Goal: Task Accomplishment & Management: Complete application form

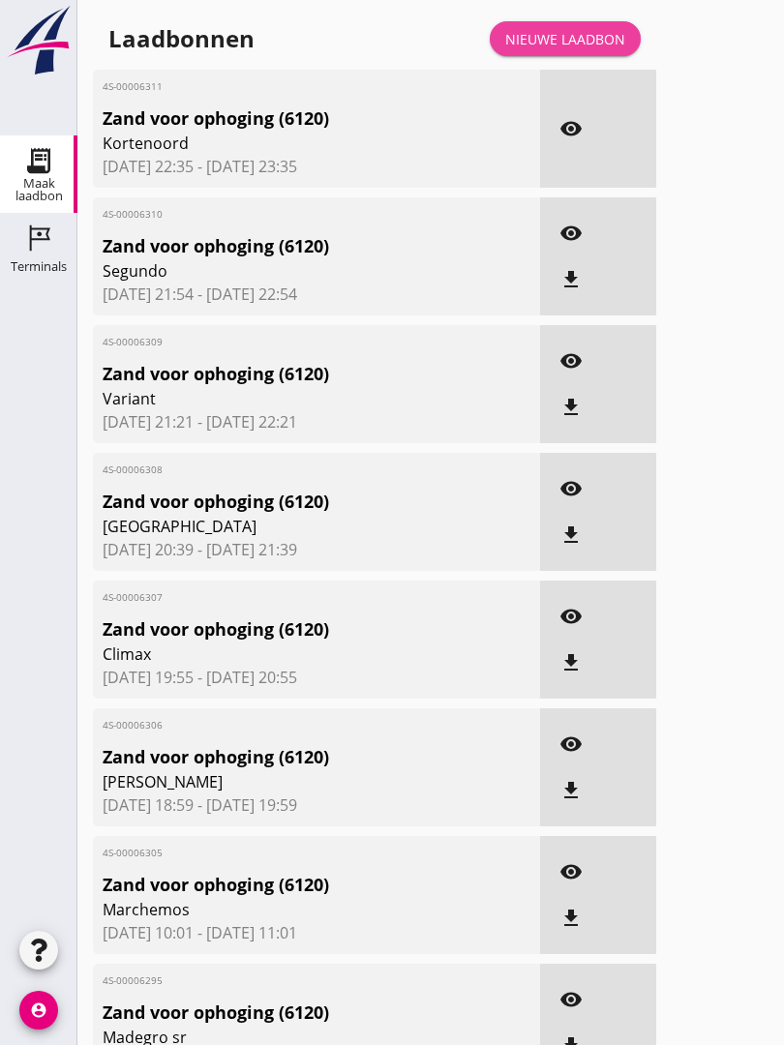
click at [597, 49] on div "Nieuwe laadbon" at bounding box center [565, 39] width 120 height 20
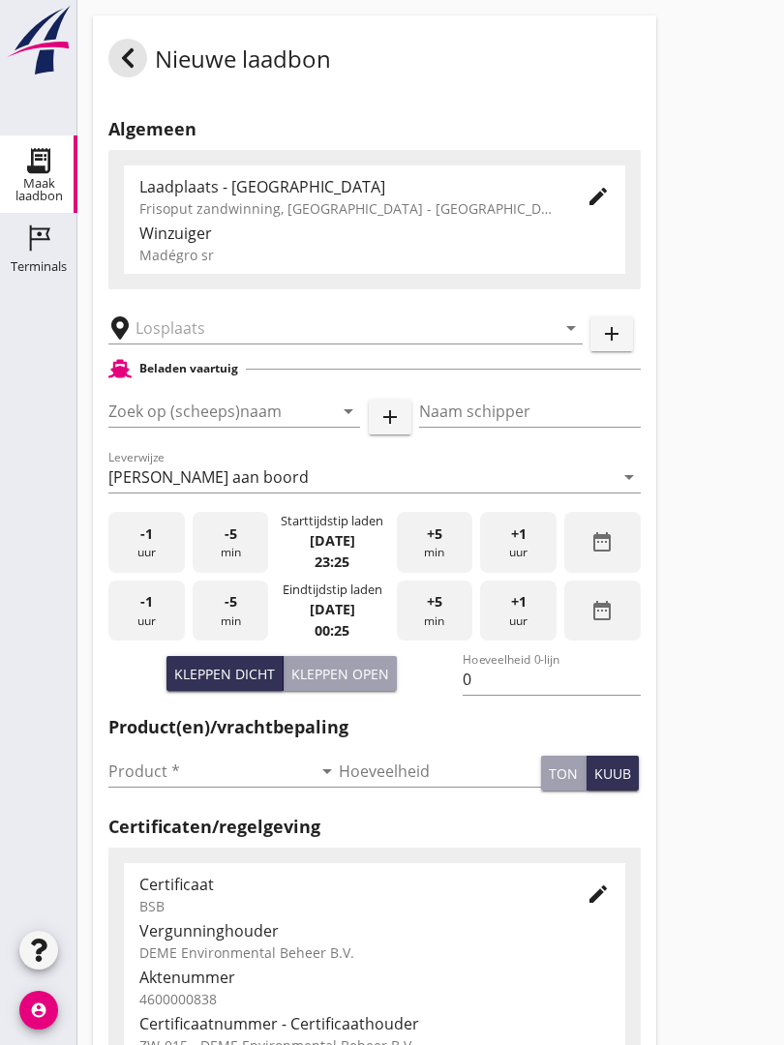
click at [237, 344] on input "text" at bounding box center [332, 328] width 393 height 31
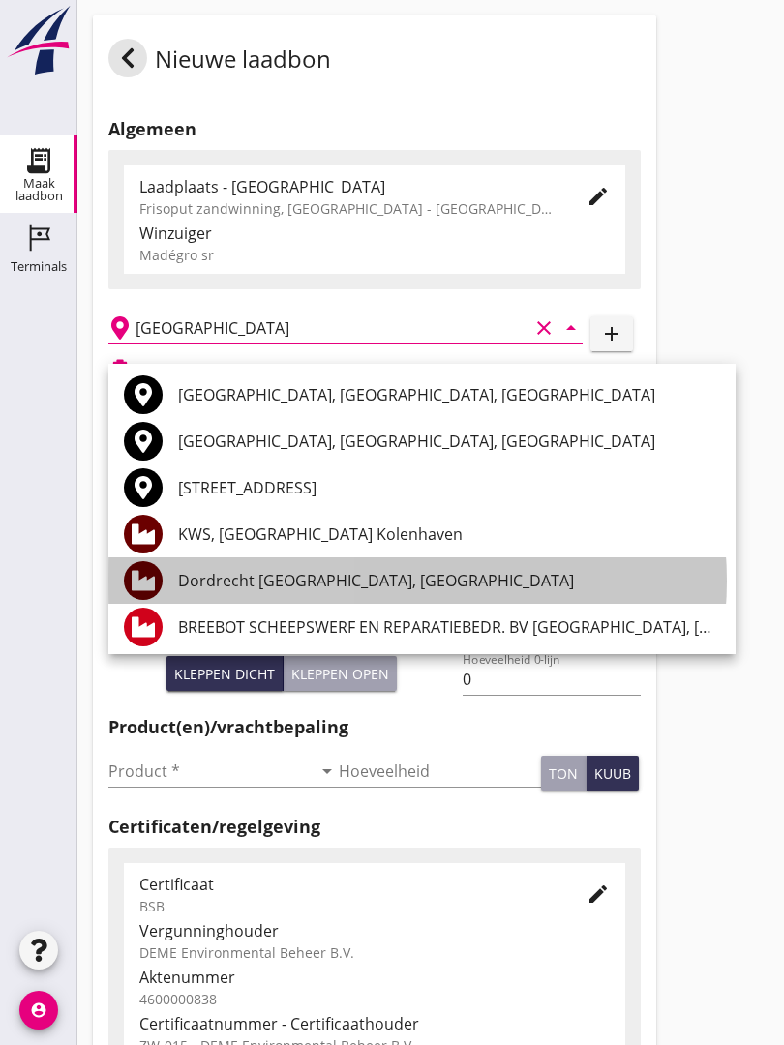
click at [369, 577] on div "Dordrecht [GEOGRAPHIC_DATA], [GEOGRAPHIC_DATA]" at bounding box center [449, 580] width 542 height 23
type input "Dordrecht [GEOGRAPHIC_DATA], [GEOGRAPHIC_DATA]"
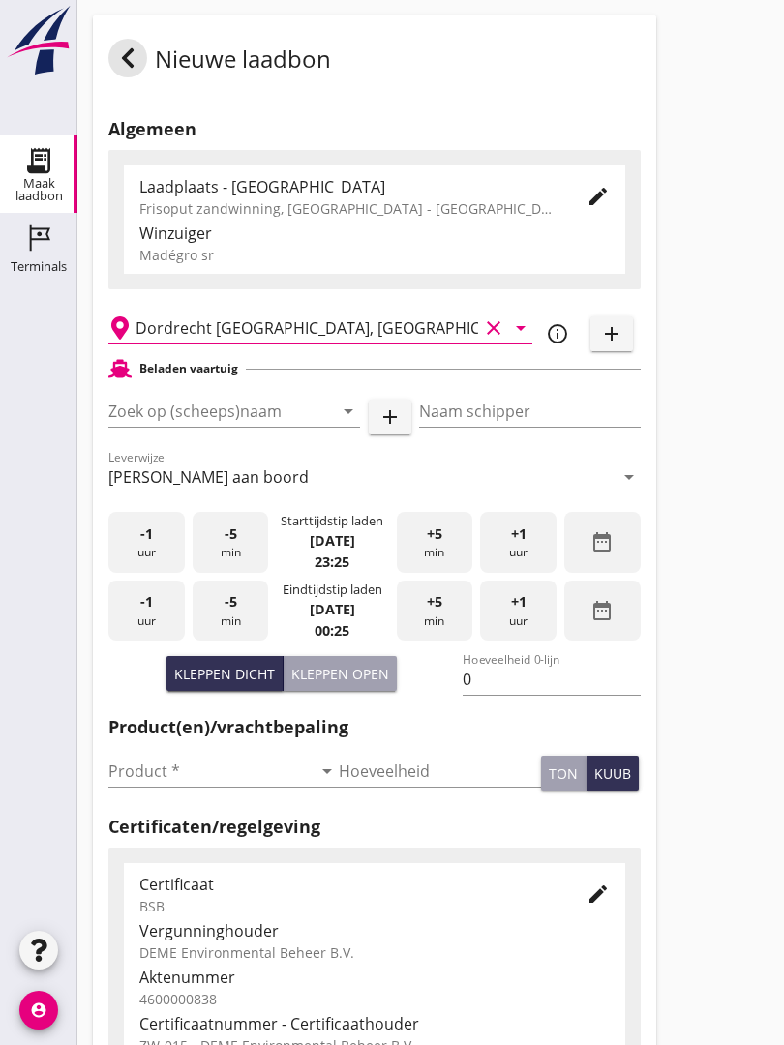
click at [255, 427] on input "Zoek op (scheeps)naam" at bounding box center [206, 411] width 197 height 31
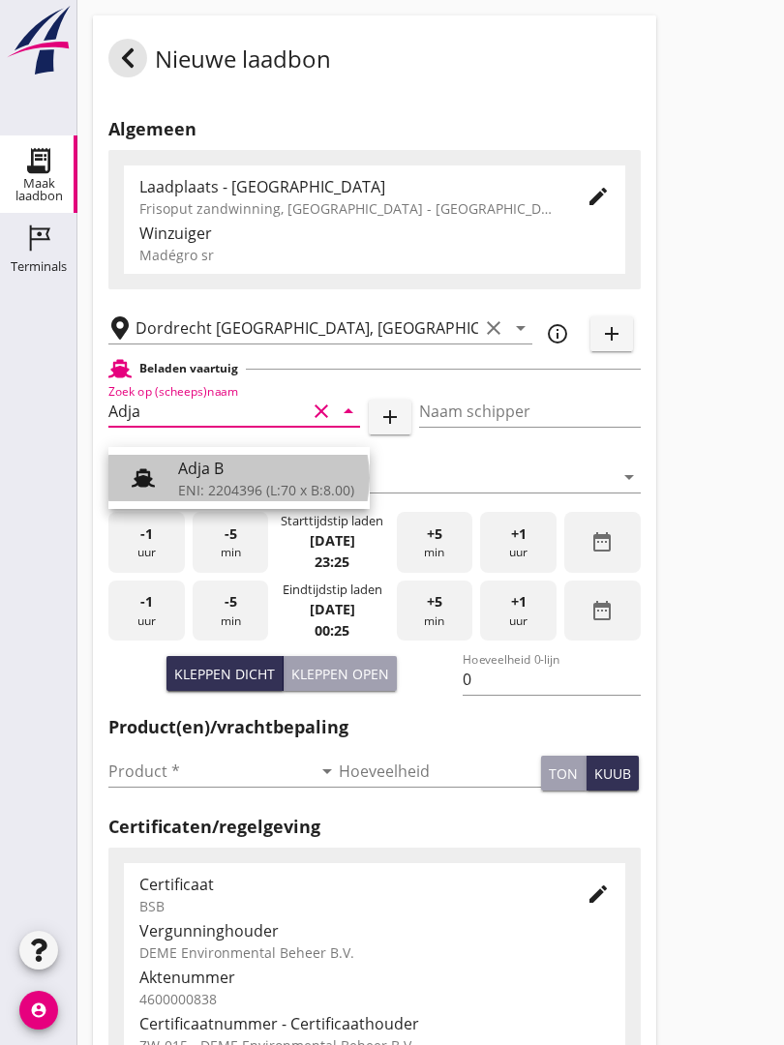
click at [252, 478] on div "Adja B" at bounding box center [266, 468] width 176 height 23
type input "Adja B"
type input "Dingemans Bezooyen"
type input "541"
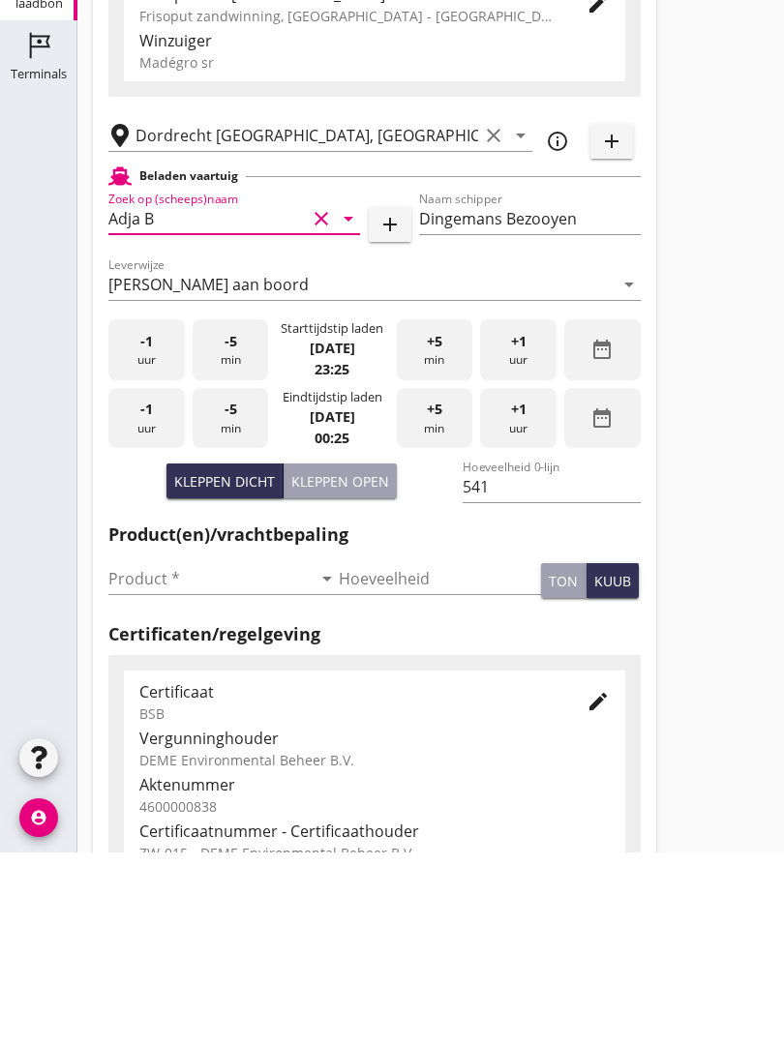
click at [152, 756] on input "Product *" at bounding box center [209, 771] width 203 height 31
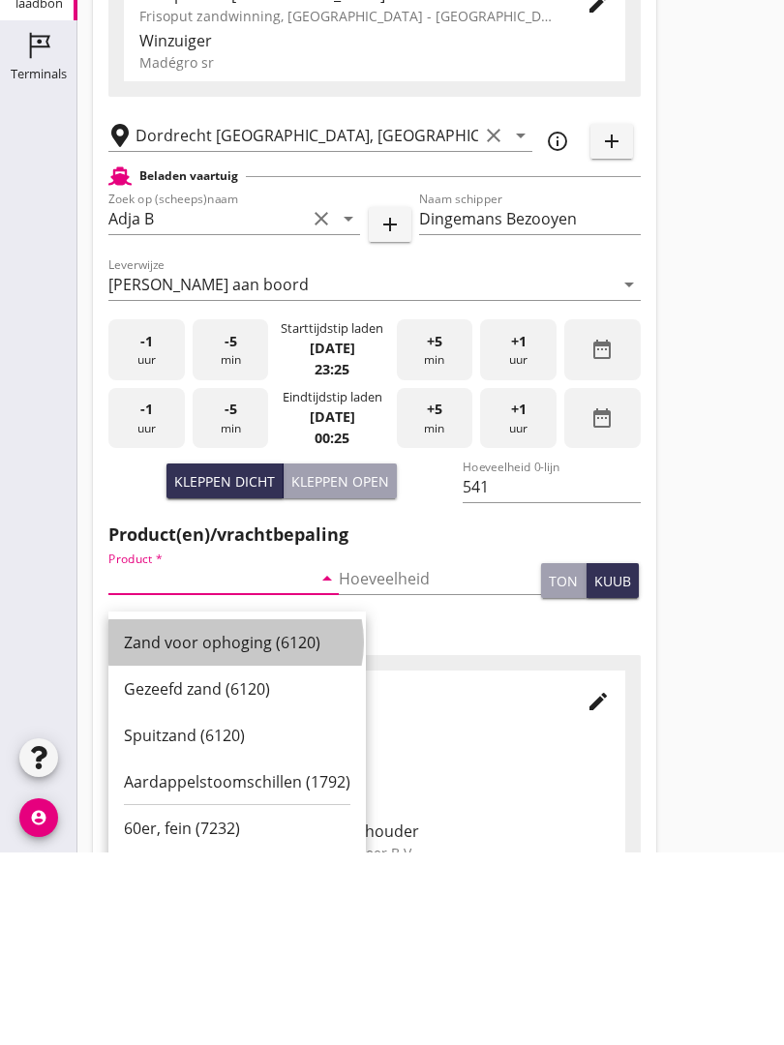
click at [257, 824] on div "Zand voor ophoging (6120)" at bounding box center [237, 835] width 226 height 23
type input "Zand voor ophoging (6120)"
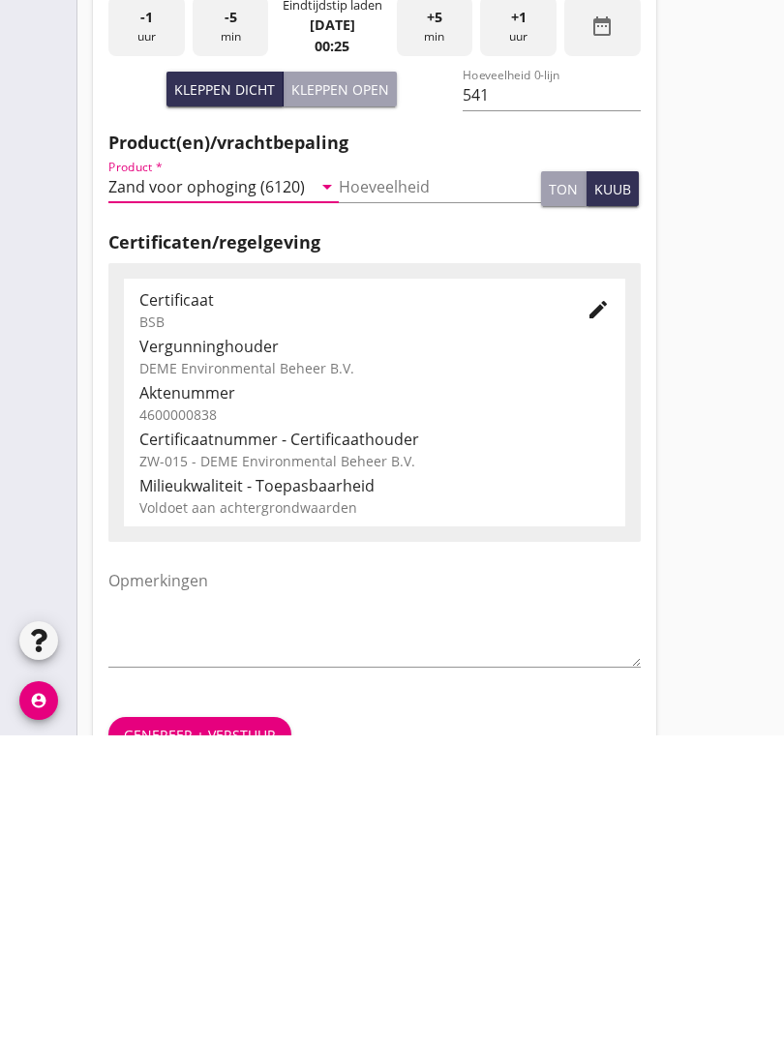
scroll to position [339, 0]
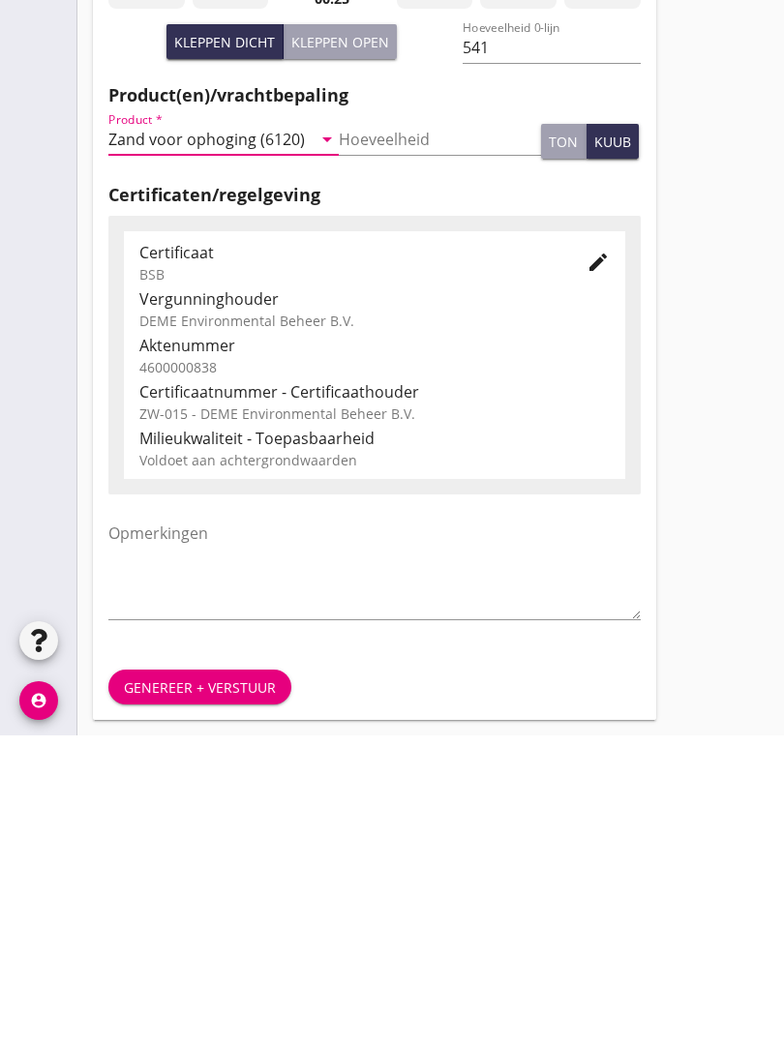
click at [219, 987] on div "Genereer + verstuur" at bounding box center [200, 997] width 152 height 20
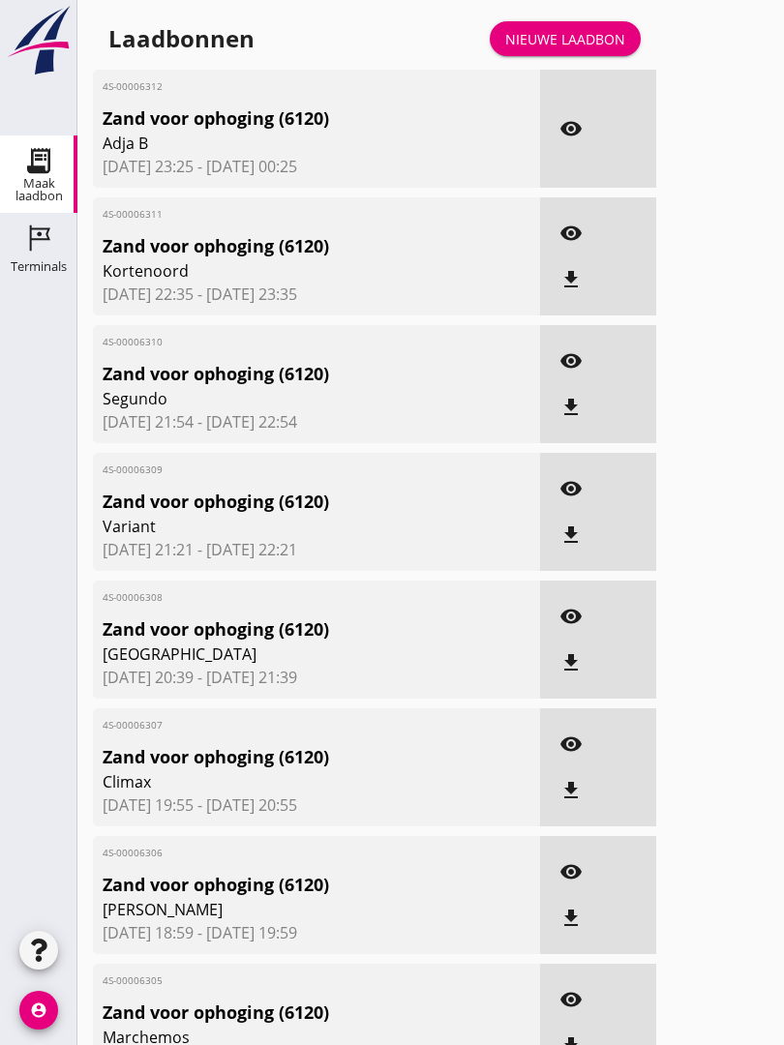
click at [287, 817] on span "[DATE] 19:55 - [DATE] 20:55" at bounding box center [317, 805] width 428 height 23
click at [581, 49] on div "Nieuwe laadbon" at bounding box center [565, 39] width 120 height 20
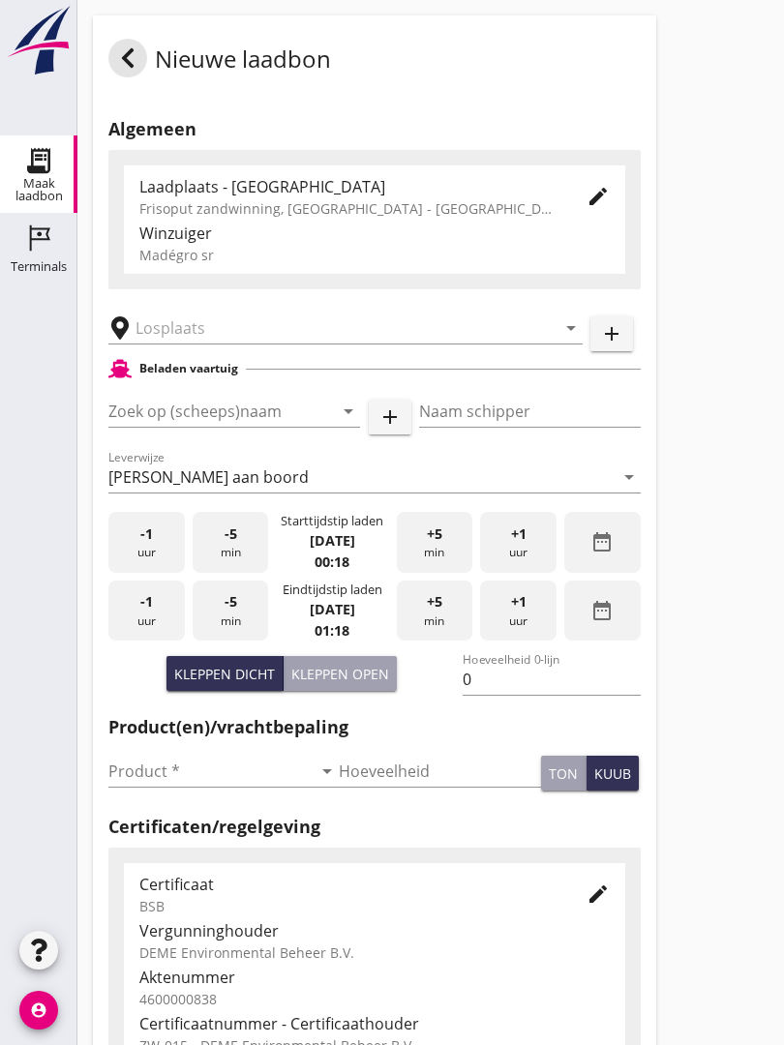
click at [235, 327] on div "arrow_drop_down" at bounding box center [345, 322] width 474 height 43
click at [246, 339] on input "text" at bounding box center [332, 328] width 393 height 31
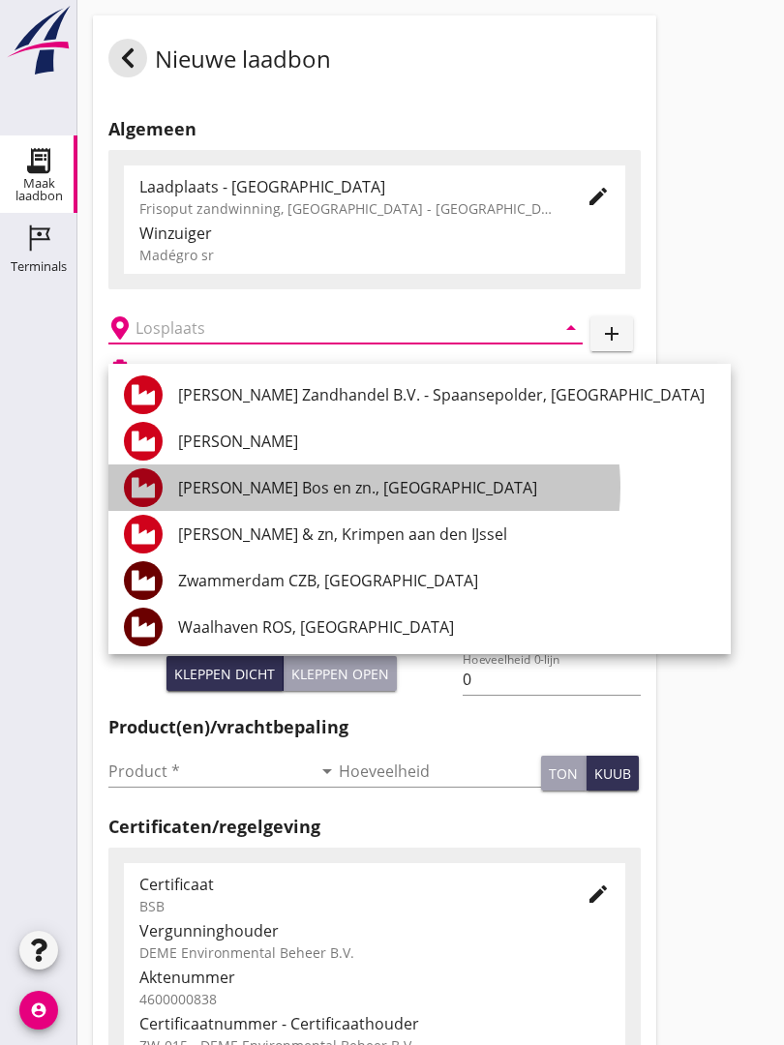
click at [317, 474] on div "[PERSON_NAME] Bos en zn., [GEOGRAPHIC_DATA]" at bounding box center [446, 488] width 537 height 46
type input "[PERSON_NAME] Bos en zn., [GEOGRAPHIC_DATA]"
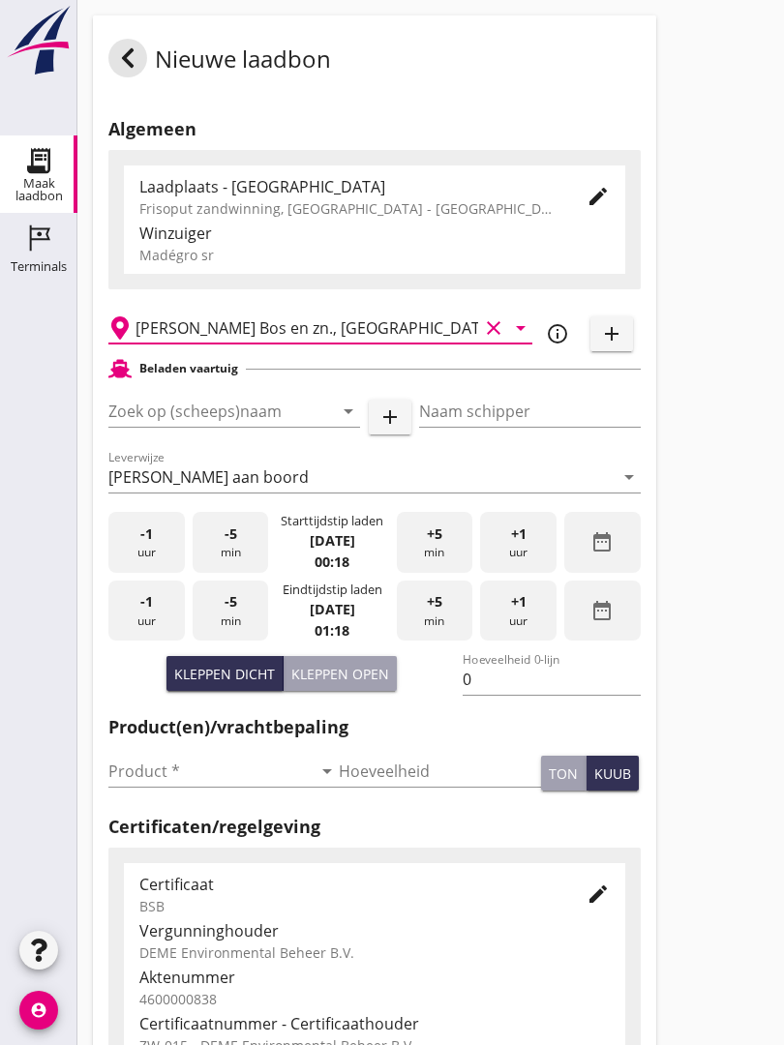
click at [254, 421] on input "Zoek op (scheeps)naam" at bounding box center [206, 411] width 197 height 31
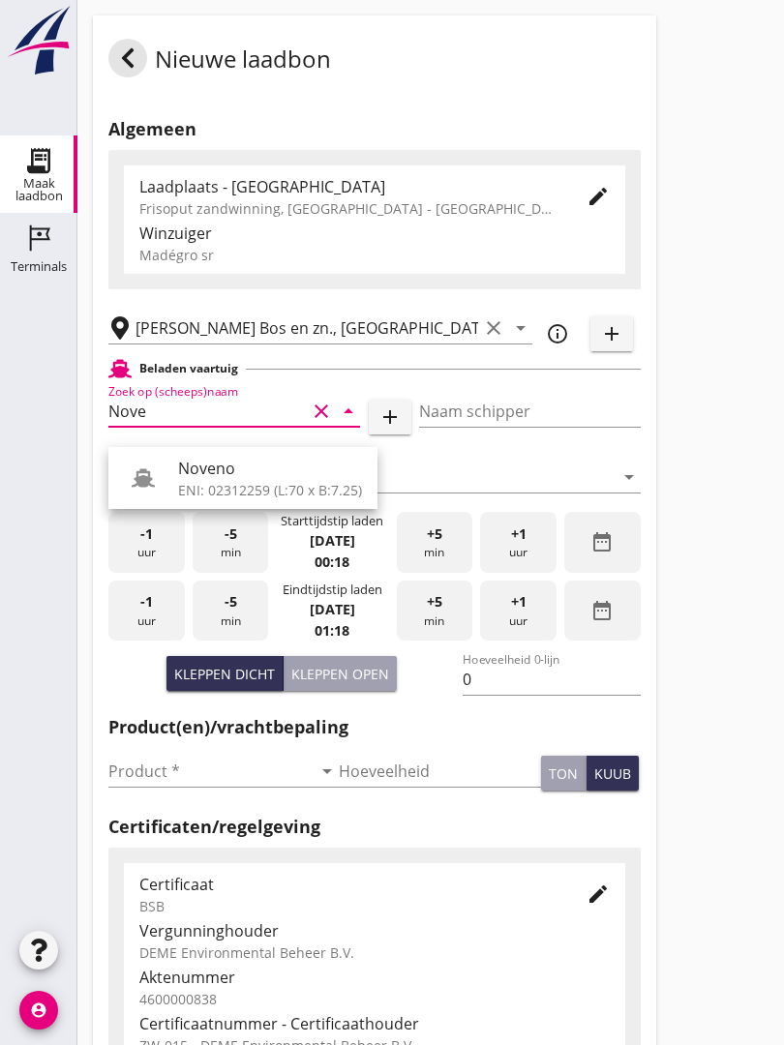
click at [267, 471] on div "Noveno" at bounding box center [270, 468] width 184 height 23
type input "Noveno"
type input "Bas Kuup"
type input "545"
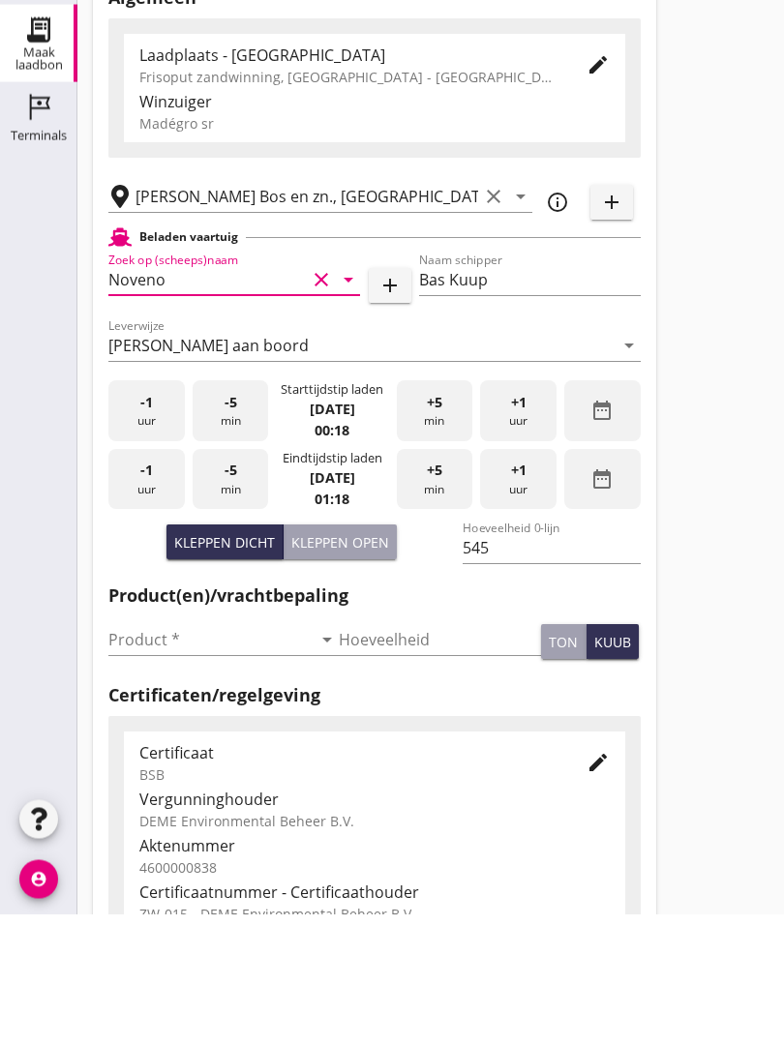
click at [166, 756] on input "Product *" at bounding box center [209, 771] width 203 height 31
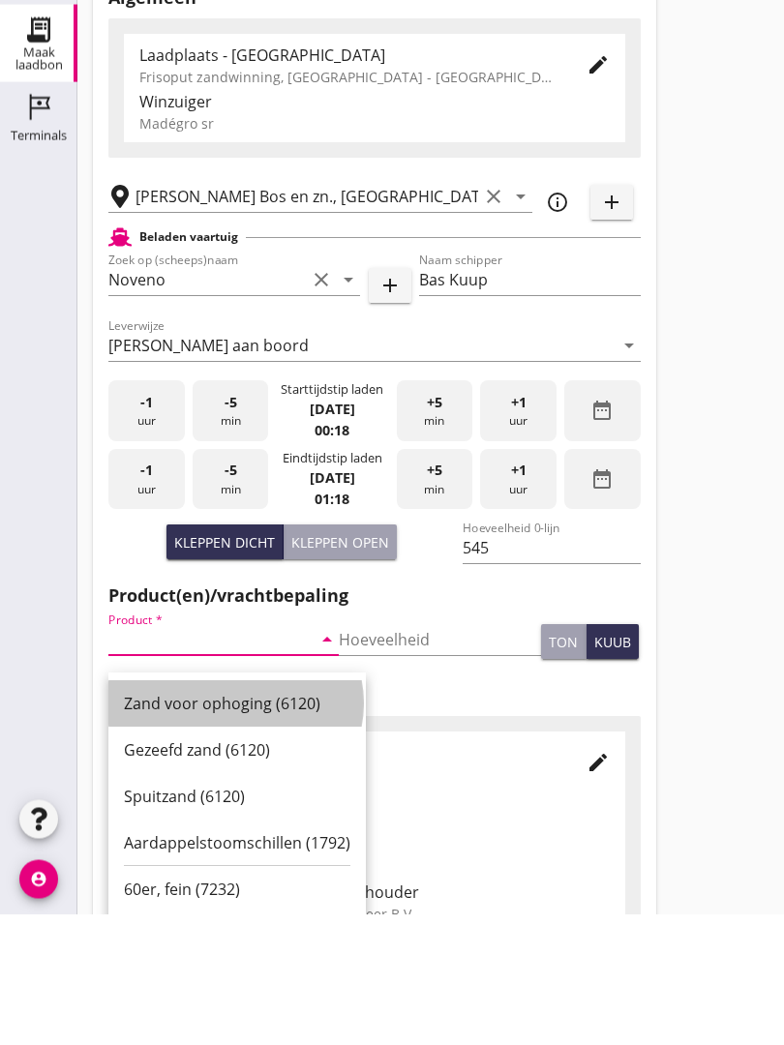
click at [247, 824] on div "Zand voor ophoging (6120)" at bounding box center [237, 835] width 226 height 23
type input "Zand voor ophoging (6120)"
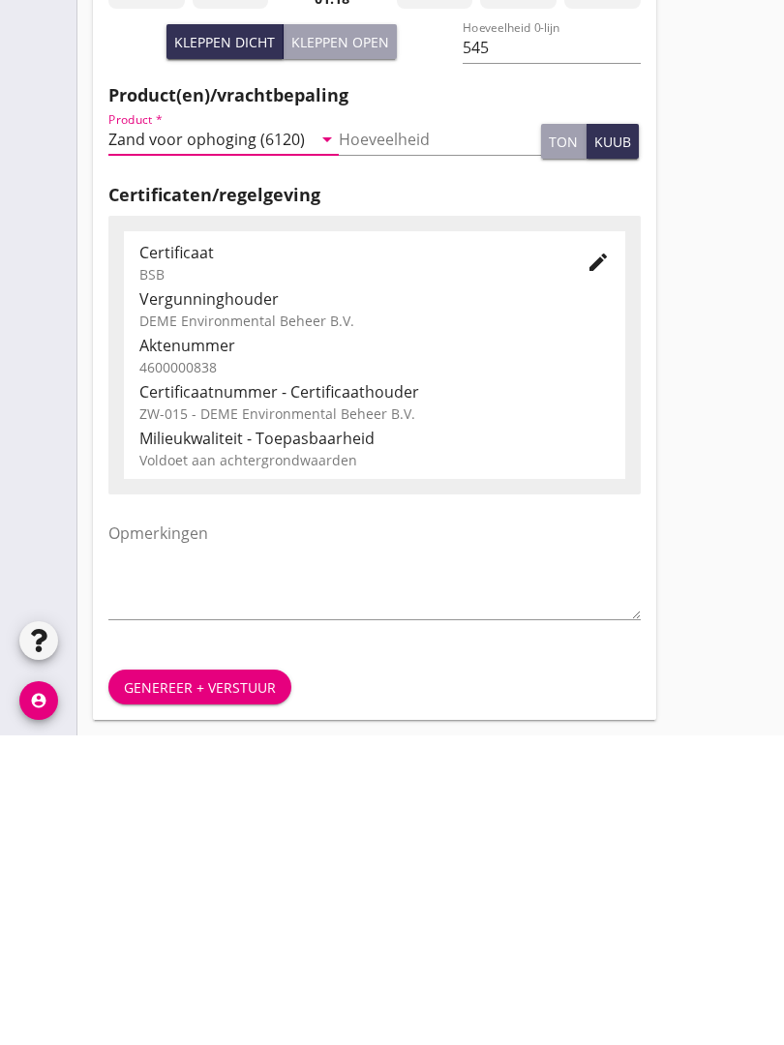
scroll to position [339, 0]
click at [249, 987] on div "Genereer + verstuur" at bounding box center [200, 997] width 152 height 20
